Goal: Navigation & Orientation: Find specific page/section

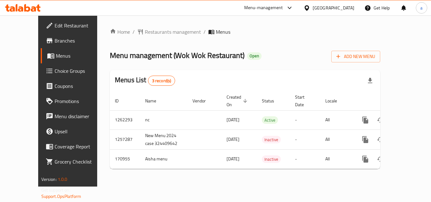
click at [310, 6] on icon at bounding box center [306, 8] width 7 height 7
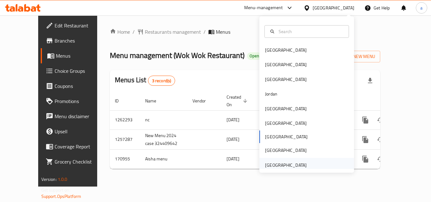
click at [275, 166] on div "[GEOGRAPHIC_DATA]" at bounding box center [286, 165] width 42 height 7
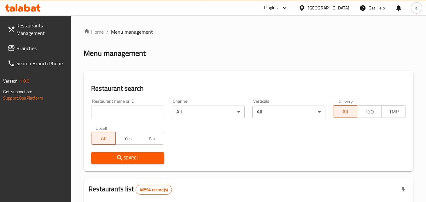
click at [28, 37] on span "Restaurants Management" at bounding box center [41, 29] width 50 height 15
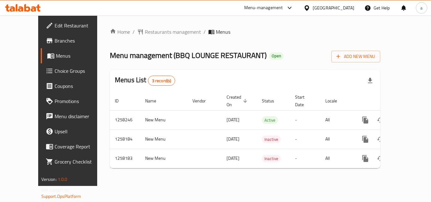
click at [119, 27] on div "Home / Restaurants management / Menus Menu management ( BBQ LOUNGE RESTAURANT )…" at bounding box center [244, 100] width 295 height 171
click at [145, 28] on span "Restaurants management" at bounding box center [173, 32] width 56 height 8
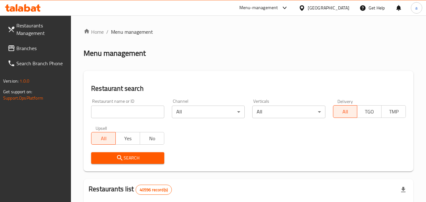
click at [37, 52] on span "Branches" at bounding box center [41, 48] width 50 height 8
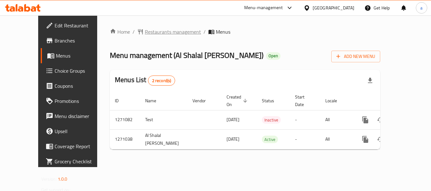
click at [137, 32] on icon "breadcrumb" at bounding box center [140, 32] width 6 height 6
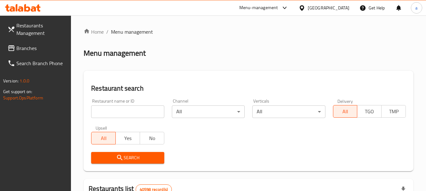
click at [41, 50] on span "Branches" at bounding box center [41, 48] width 50 height 8
